Goal: Navigation & Orientation: Find specific page/section

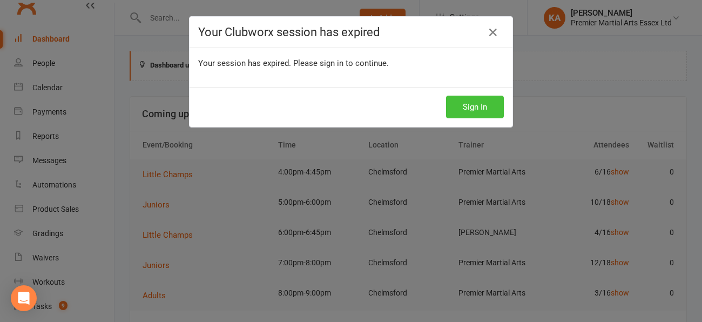
click at [491, 109] on button "Sign In" at bounding box center [475, 107] width 58 height 23
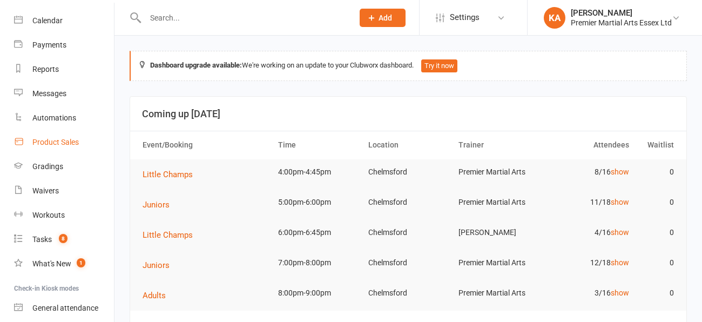
scroll to position [87, 0]
click at [46, 234] on div "Tasks" at bounding box center [41, 238] width 19 height 9
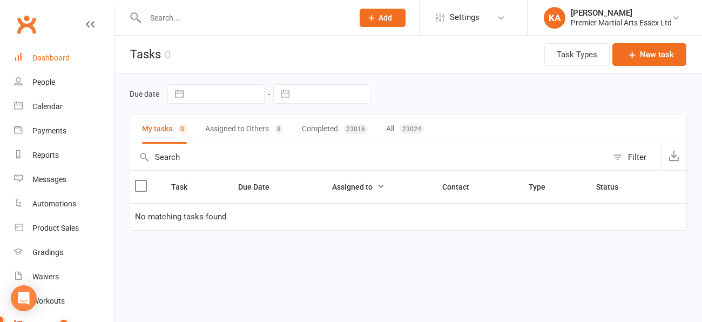
click at [57, 55] on div "Dashboard" at bounding box center [50, 57] width 37 height 9
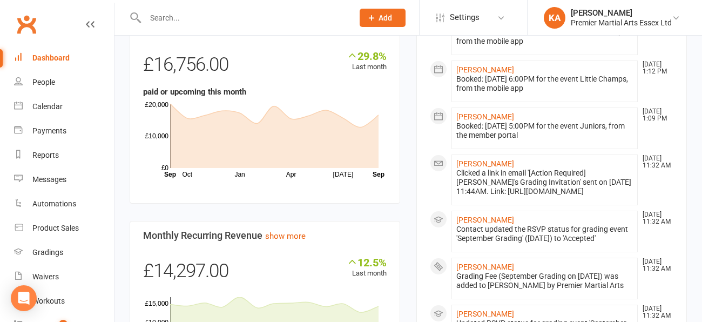
scroll to position [738, 0]
